Goal: Task Accomplishment & Management: Use online tool/utility

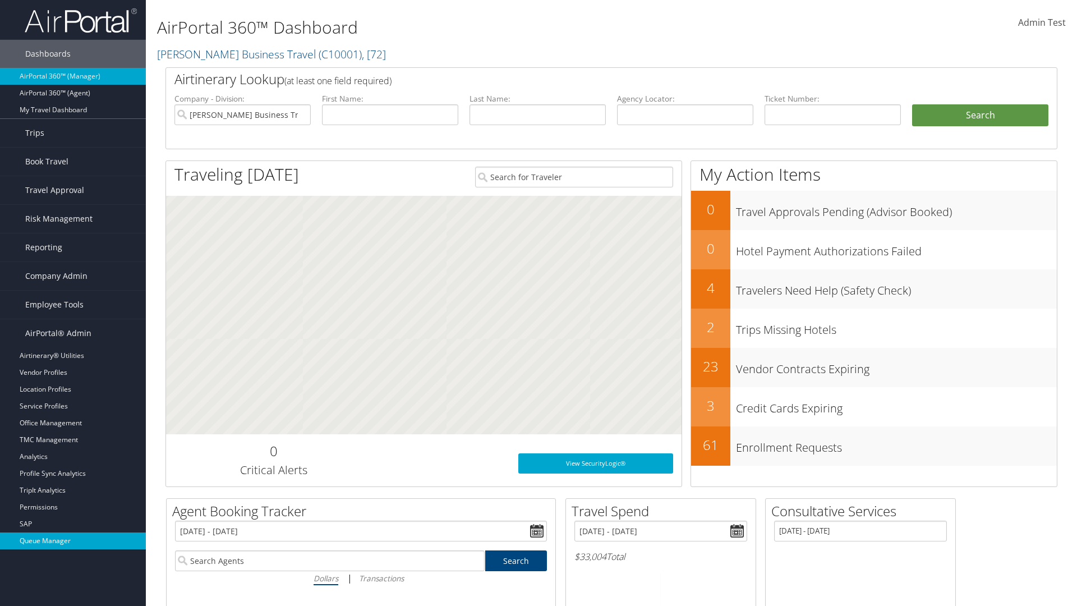
click at [73, 541] on link "Queue Manager" at bounding box center [73, 540] width 146 height 17
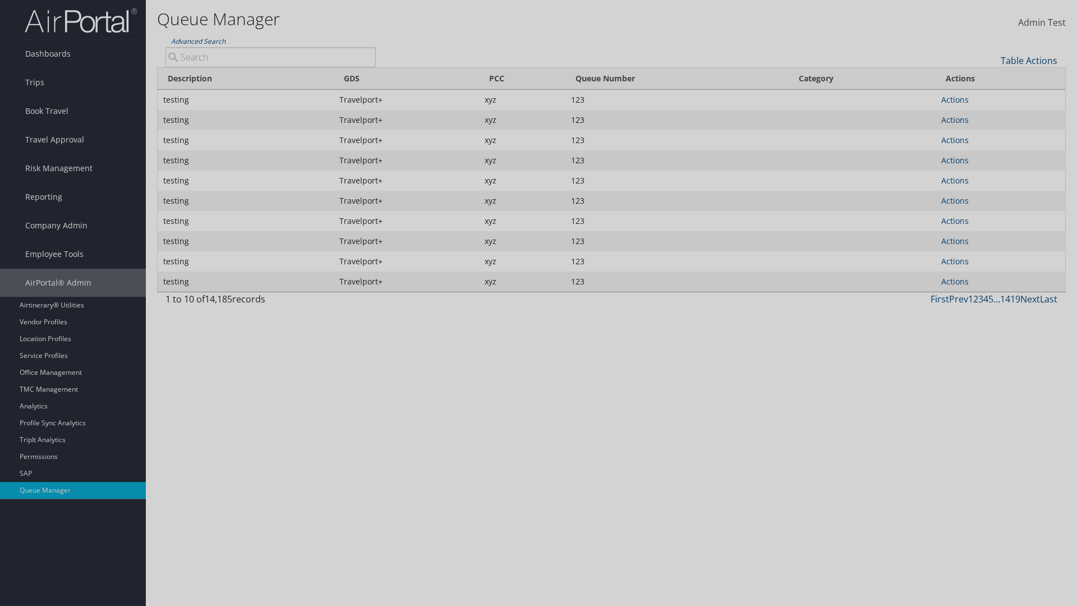
type input "test"
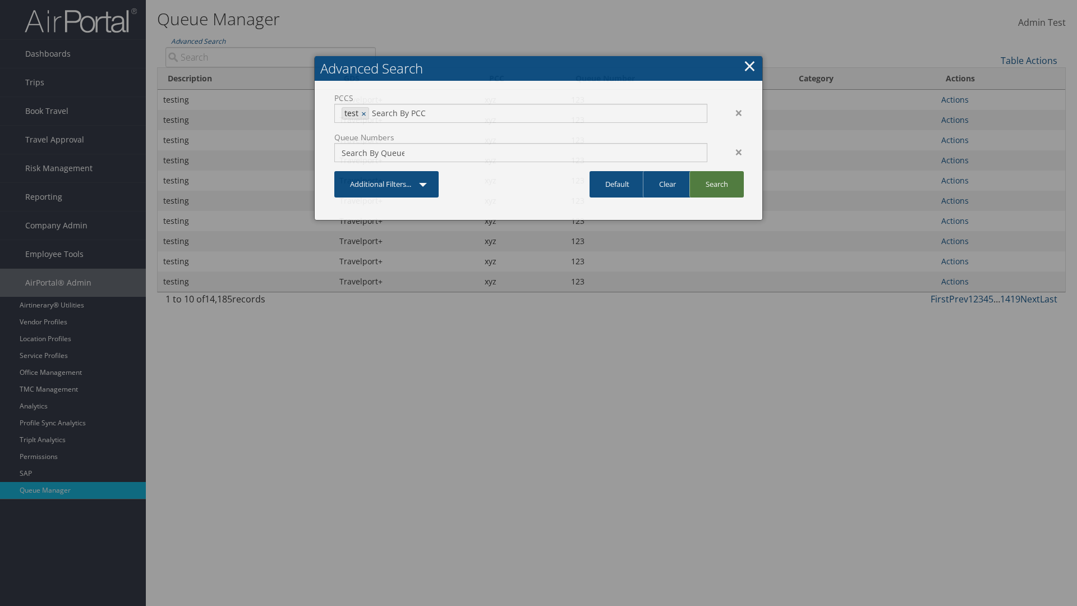
type input "1234"
click at [716, 184] on link "Search" at bounding box center [716, 184] width 54 height 26
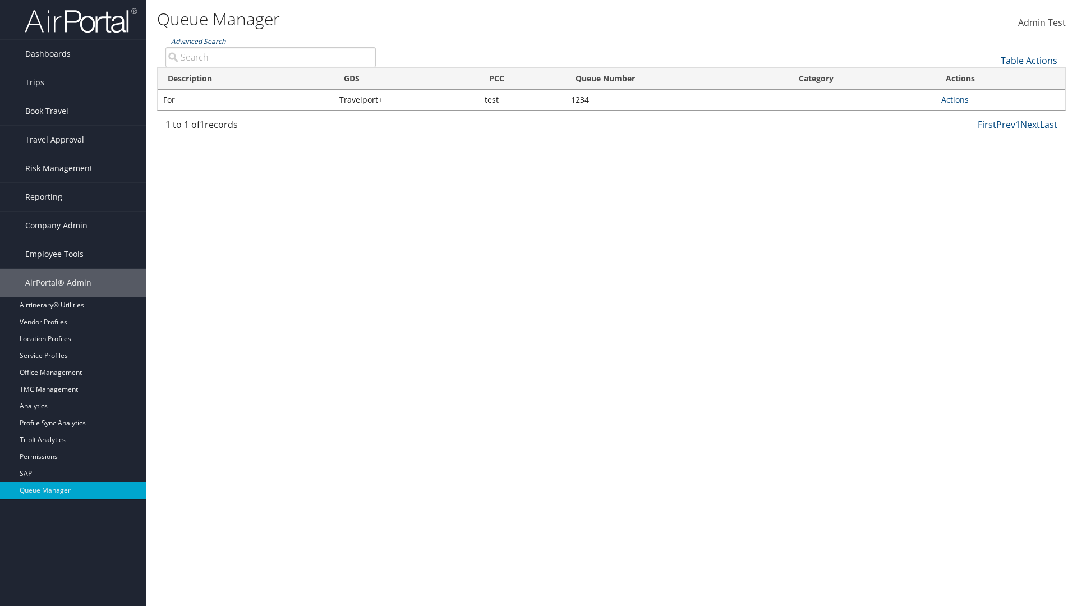
click at [198, 41] on link "Advanced Search" at bounding box center [198, 41] width 54 height 10
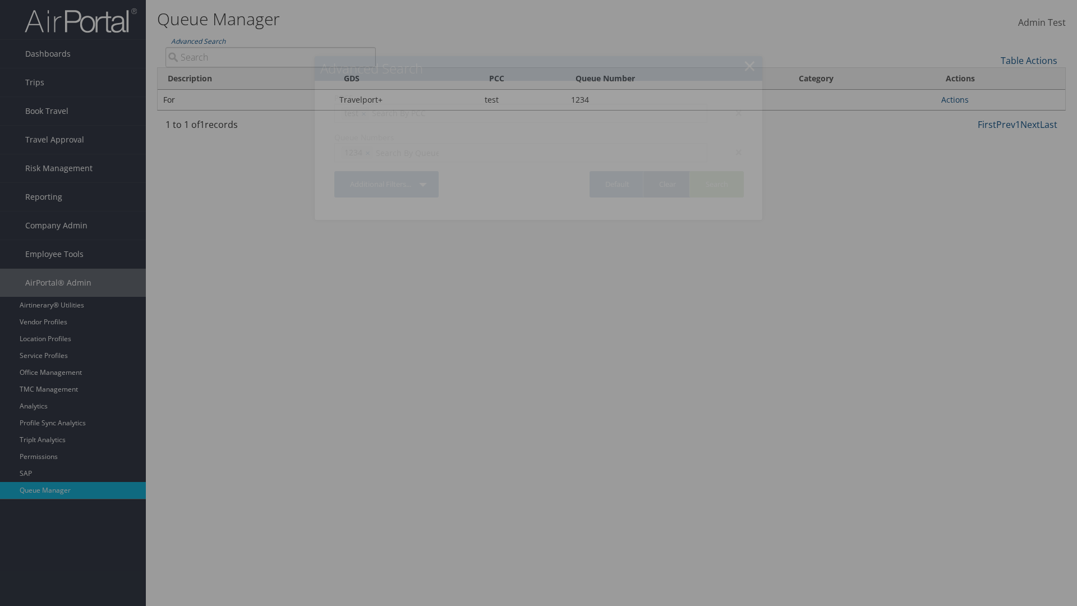
click at [667, 184] on link "Clear" at bounding box center [667, 184] width 49 height 26
click at [749, 66] on link "×" at bounding box center [749, 65] width 13 height 22
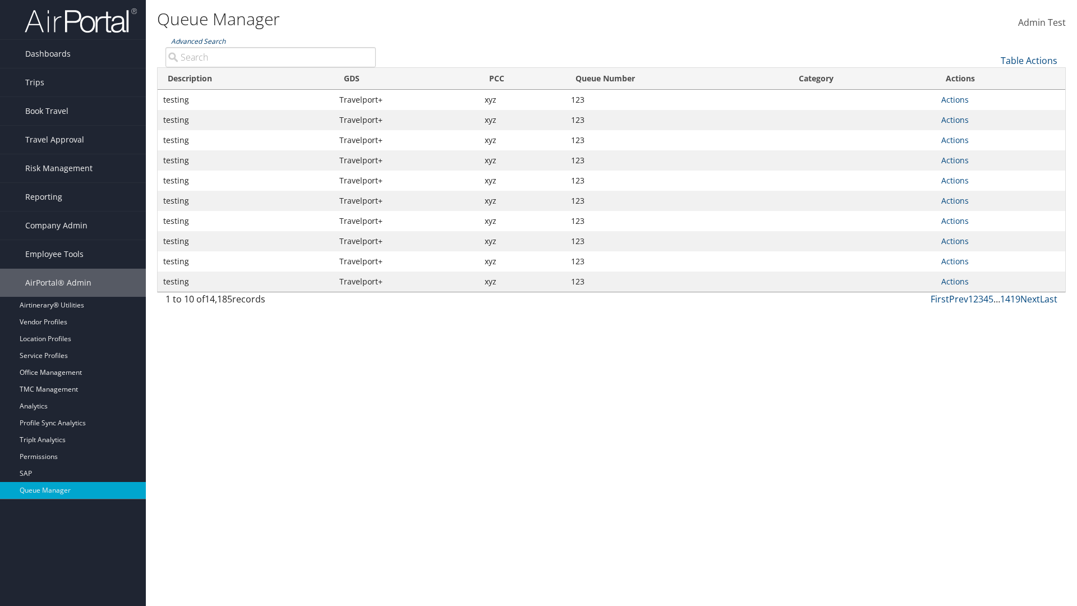
click at [198, 41] on link "Advanced Search" at bounding box center [198, 41] width 54 height 10
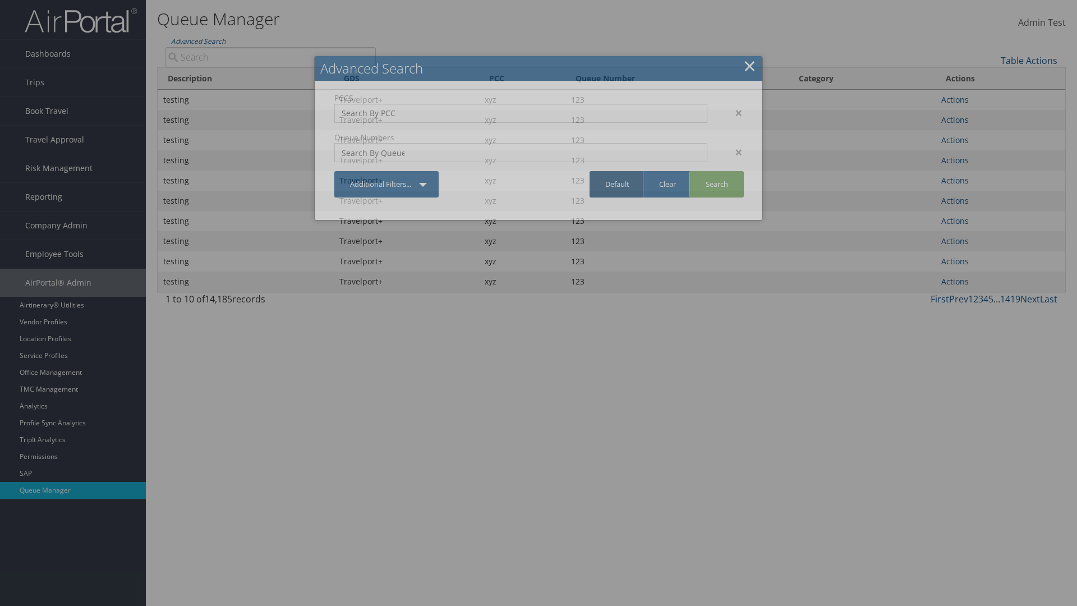
click at [617, 184] on link "Default" at bounding box center [618, 184] width 56 height 26
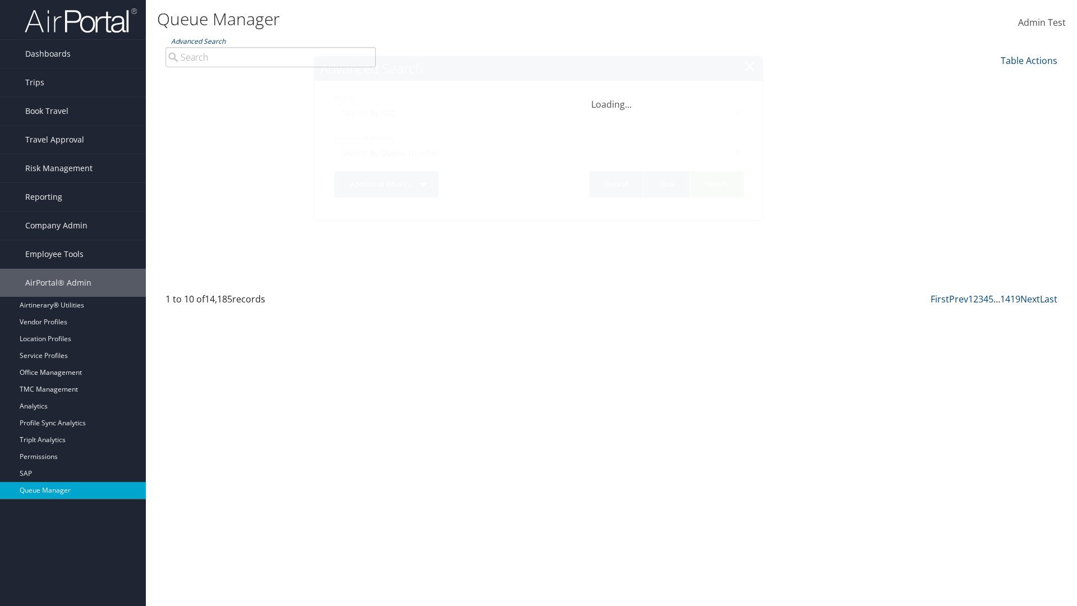
click at [198, 41] on link "Advanced Search" at bounding box center [198, 41] width 54 height 10
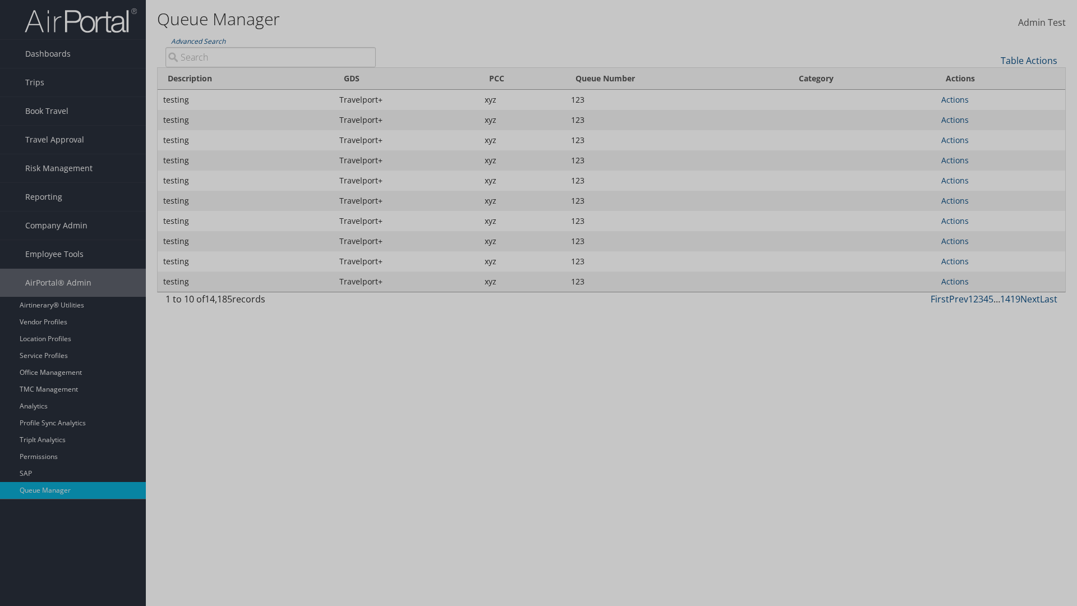
click at [0, 0] on div "×" at bounding box center [0, 0] width 0 height 0
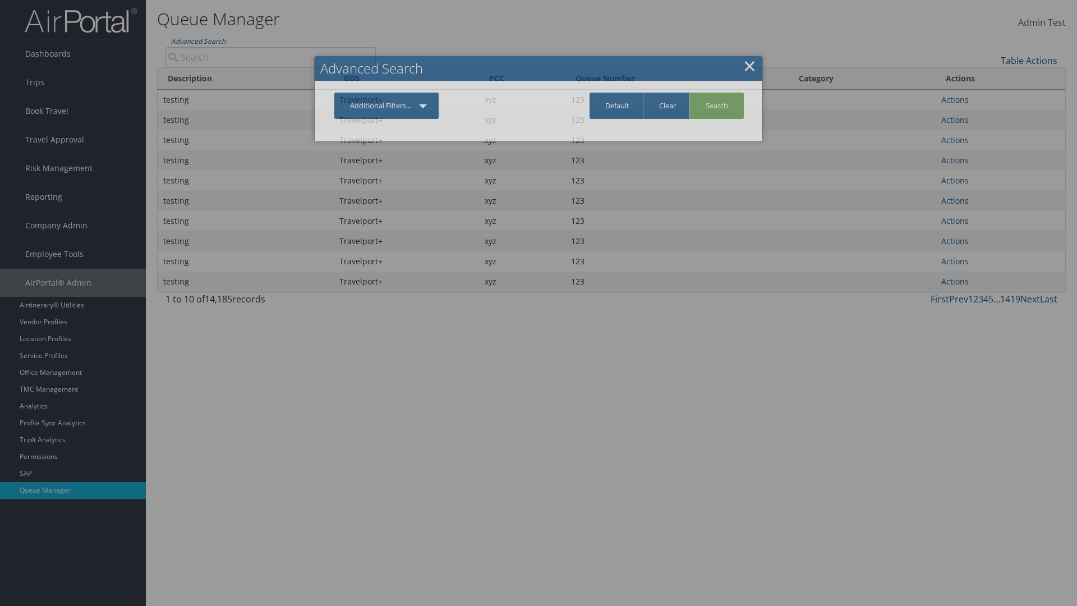
click at [386, 105] on link "Additional Filters..." at bounding box center [386, 106] width 104 height 26
click at [0, 0] on link "PCC" at bounding box center [0, 0] width 0 height 0
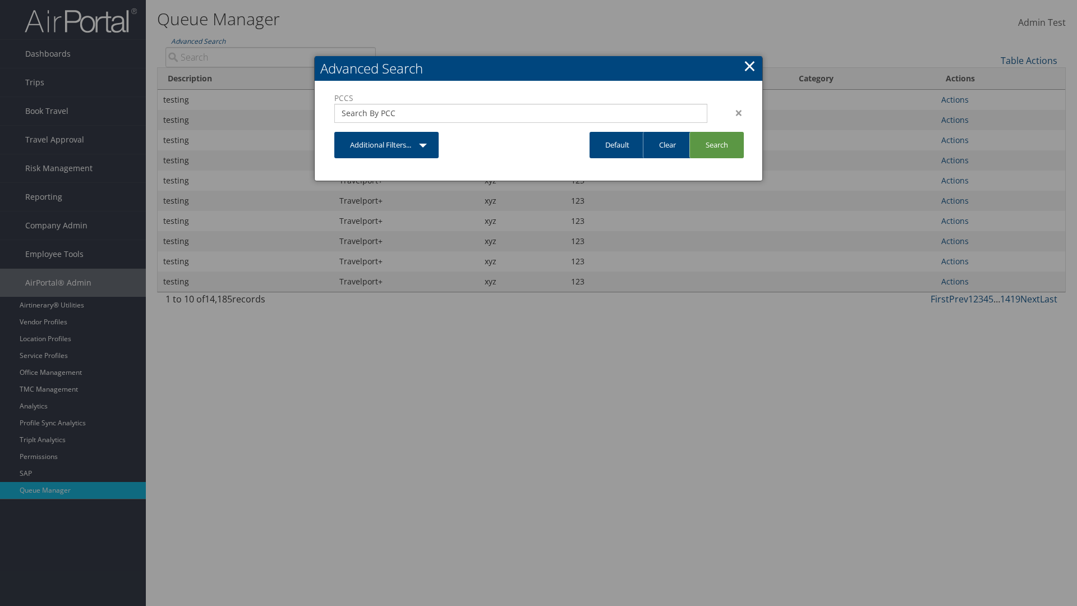
click at [386, 145] on link "Additional Filters..." at bounding box center [386, 145] width 104 height 26
click at [0, 0] on link "Queue Number" at bounding box center [0, 0] width 0 height 0
